Goal: Find specific page/section: Find specific page/section

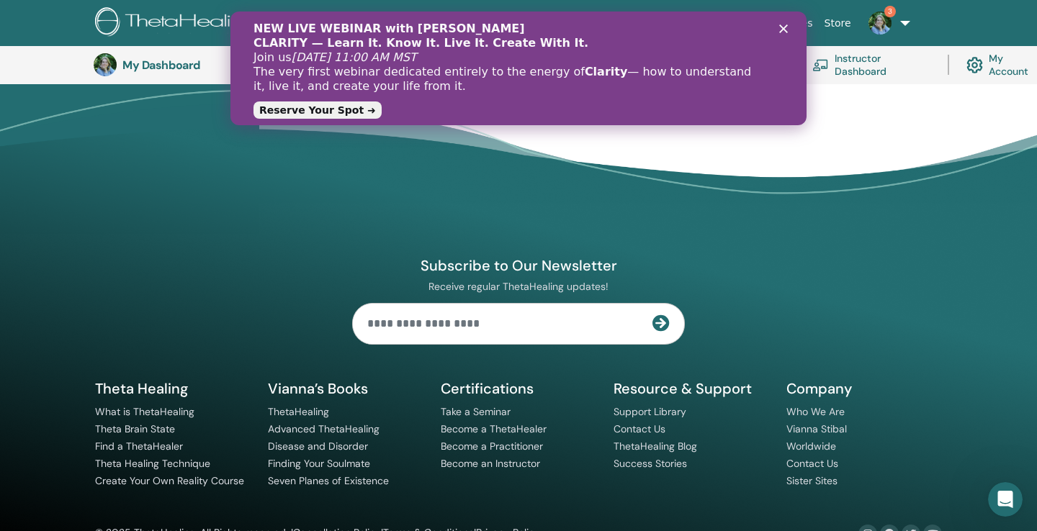
scroll to position [1173, 0]
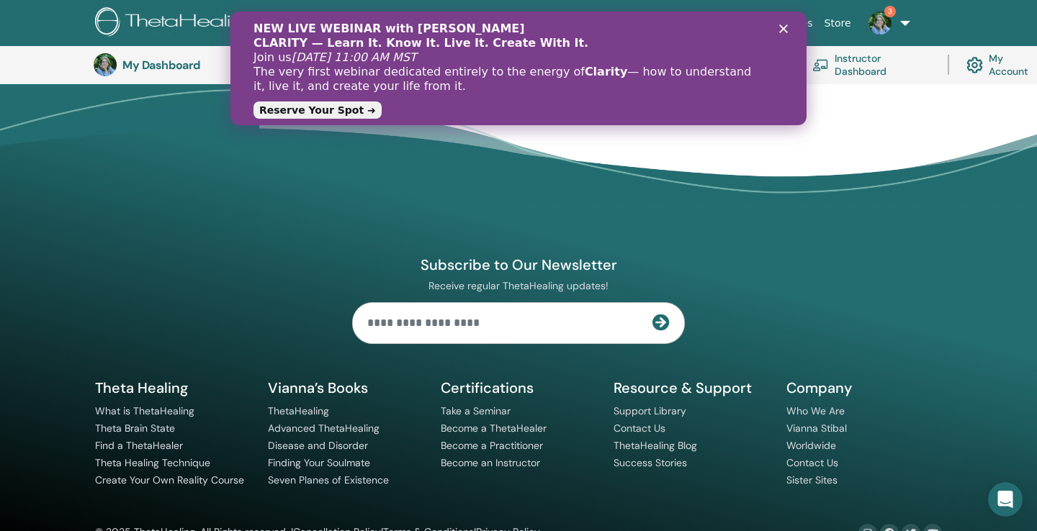
click at [781, 30] on polygon "Close" at bounding box center [783, 28] width 9 height 9
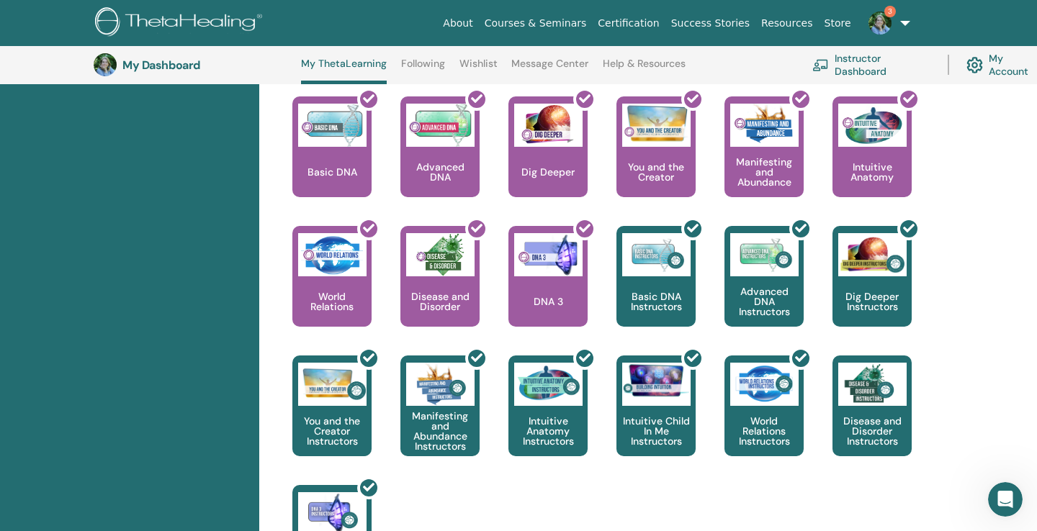
scroll to position [0, 0]
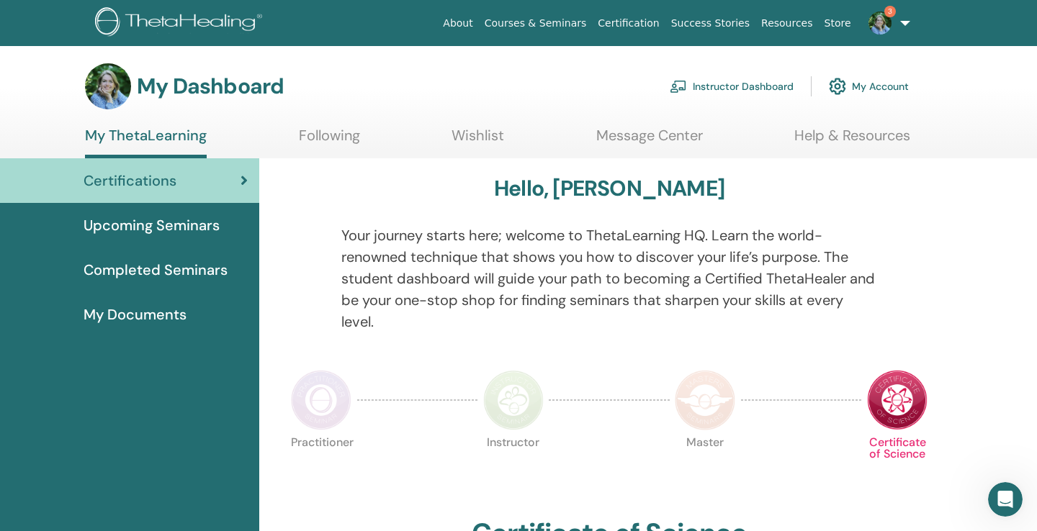
click at [161, 317] on span "My Documents" at bounding box center [135, 315] width 103 height 22
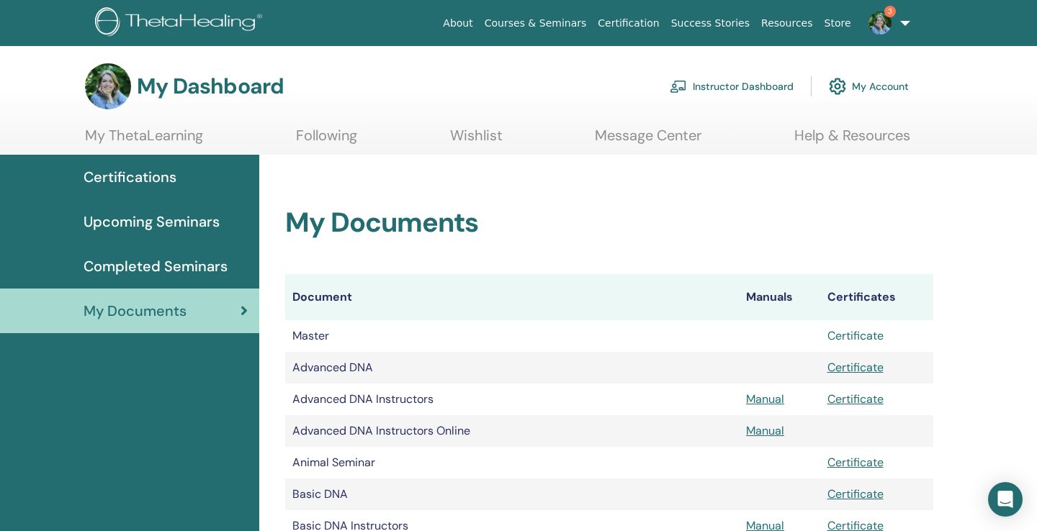
click at [868, 341] on link "Certificate" at bounding box center [855, 335] width 56 height 15
click at [184, 265] on span "Completed Seminars" at bounding box center [156, 267] width 144 height 22
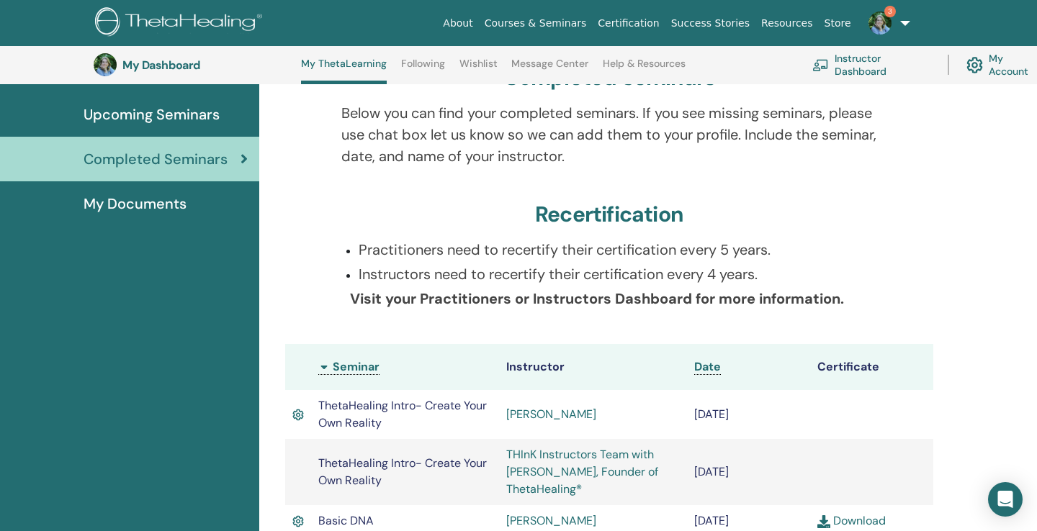
scroll to position [167, 0]
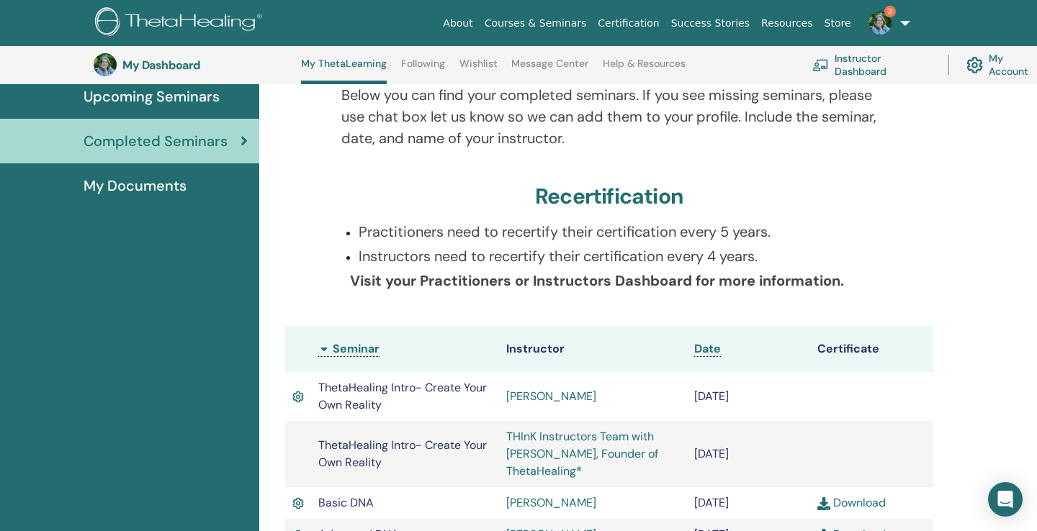
drag, startPoint x: 463, startPoint y: 233, endPoint x: 629, endPoint y: 231, distance: 166.3
click at [629, 232] on p "Practitioners need to recertify their certification every 5 years." at bounding box center [618, 232] width 519 height 22
click at [629, 231] on p "Practitioners need to recertify their certification every 5 years." at bounding box center [618, 232] width 519 height 22
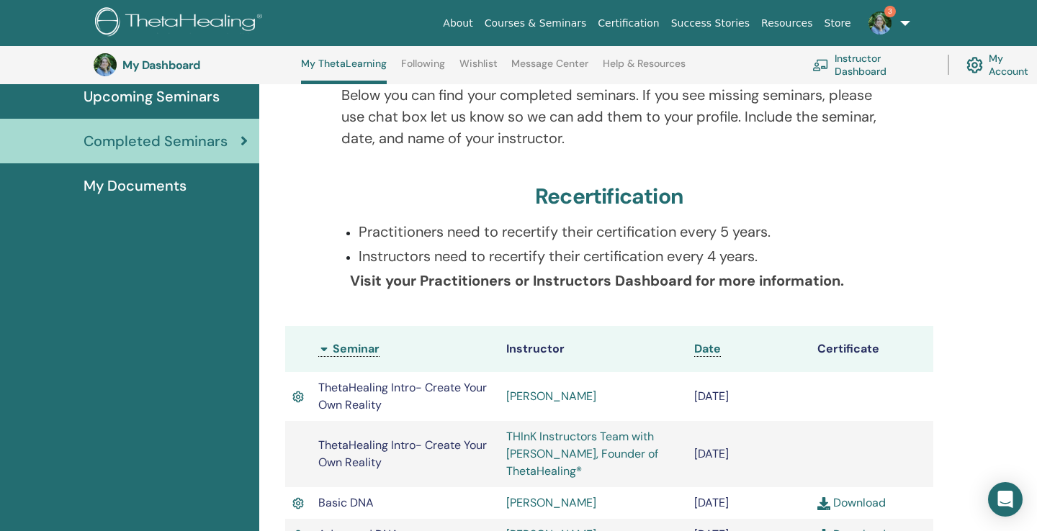
click at [629, 231] on p "Practitioners need to recertify their certification every 5 years." at bounding box center [618, 232] width 519 height 22
click at [564, 256] on p "Instructors need to recertify their certification every 4 years." at bounding box center [618, 257] width 519 height 22
click at [470, 282] on b "Visit your Practitioners or Instructors Dashboard for more information." at bounding box center [597, 280] width 494 height 19
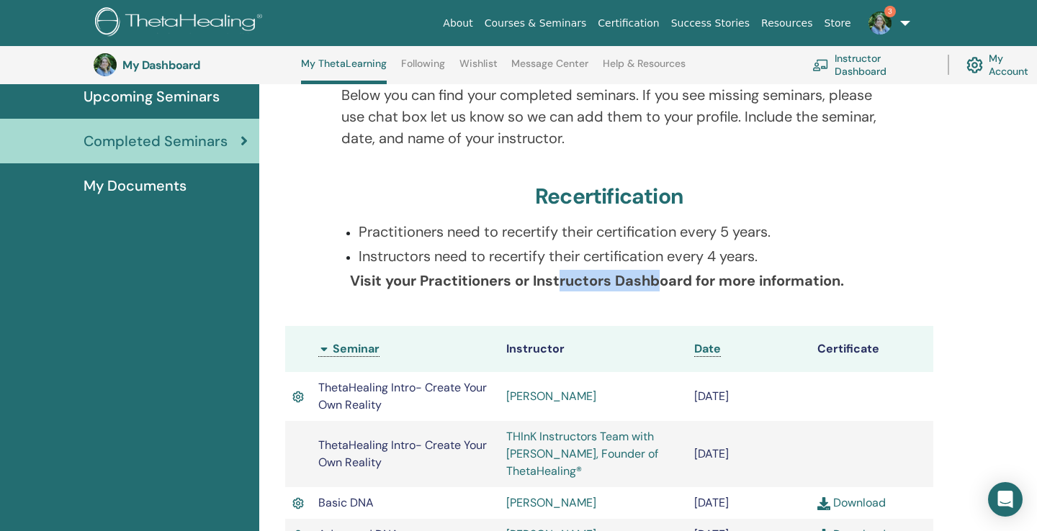
click at [470, 282] on b "Visit your Practitioners or Instructors Dashboard for more information." at bounding box center [597, 280] width 494 height 19
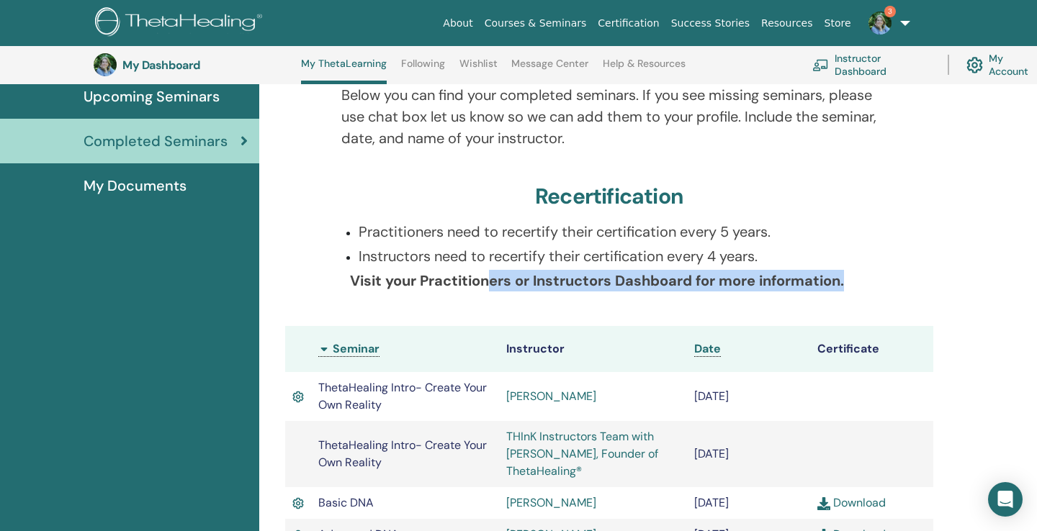
click at [470, 282] on b "Visit your Practitioners or Instructors Dashboard for more information." at bounding box center [597, 280] width 494 height 19
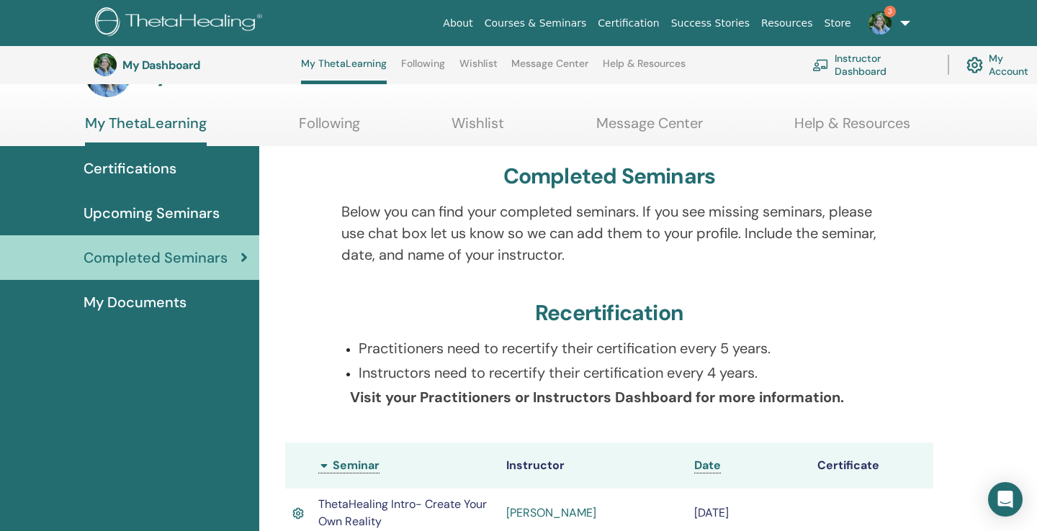
scroll to position [0, 0]
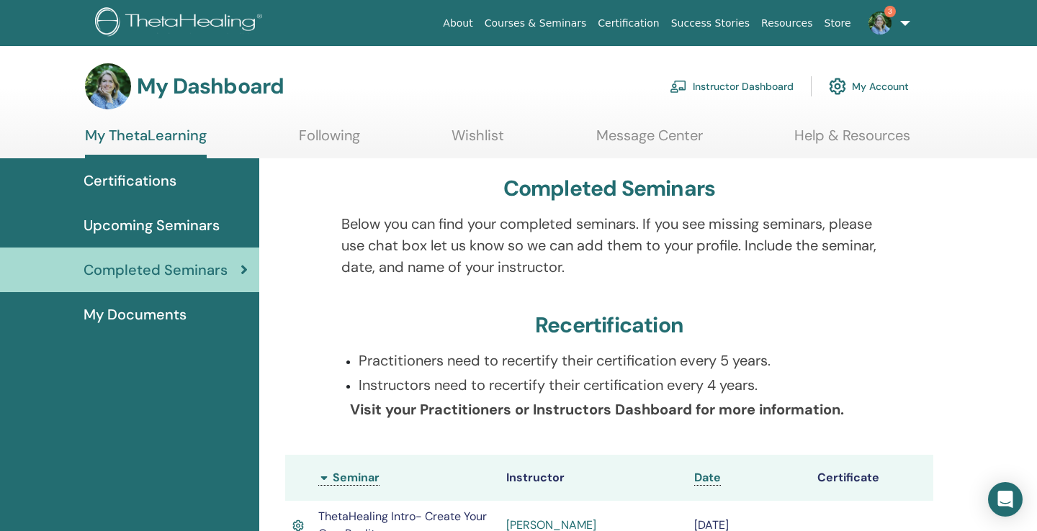
click at [575, 380] on p "Instructors need to recertify their certification every 4 years." at bounding box center [618, 385] width 519 height 22
click at [756, 81] on link "Instructor Dashboard" at bounding box center [732, 87] width 124 height 32
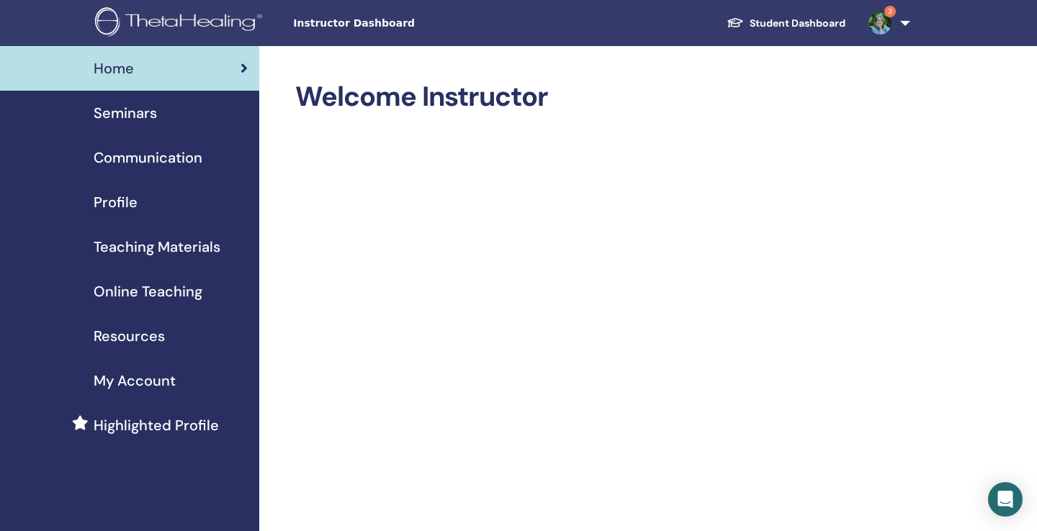
click at [381, 99] on h2 "Welcome Instructor" at bounding box center [601, 97] width 612 height 33
